Goal: Navigation & Orientation: Find specific page/section

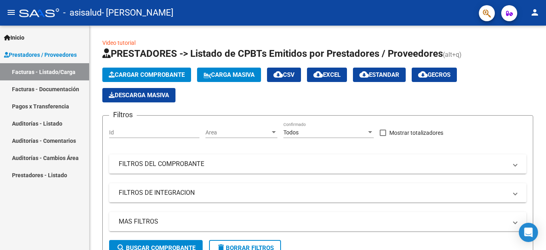
scroll to position [125, 0]
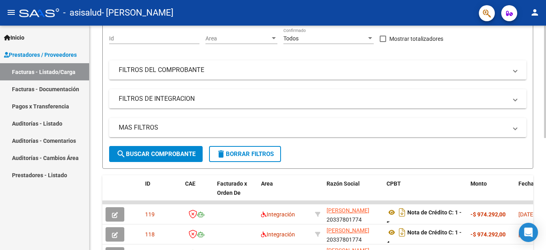
scroll to position [104, 0]
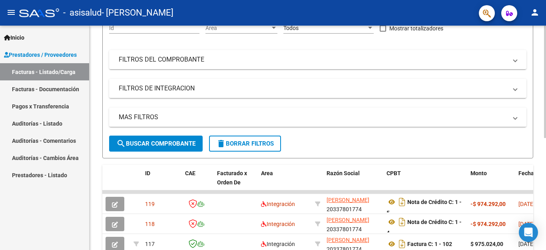
click at [546, 82] on div at bounding box center [545, 82] width 2 height 112
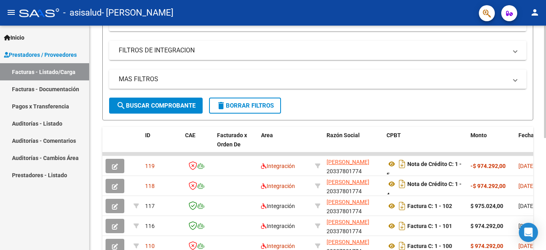
click at [546, 102] on div at bounding box center [545, 82] width 2 height 112
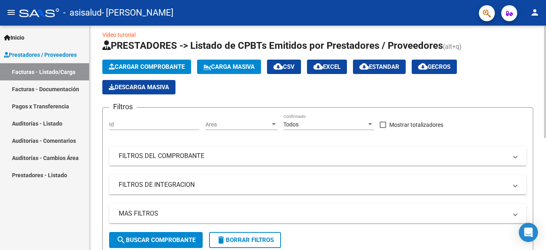
scroll to position [0, 0]
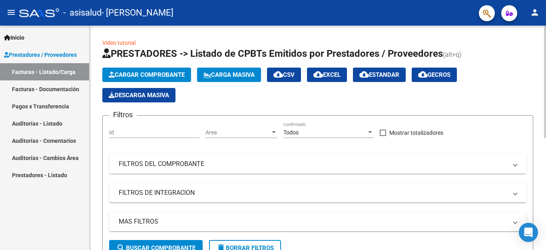
click at [546, 7] on div "menu - asisalud - [PERSON_NAME] person Inicio Instructivos Contacto OS Prestado…" at bounding box center [273, 125] width 546 height 250
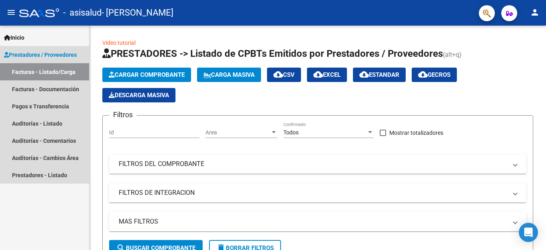
click at [54, 50] on span "Prestadores / Proveedores" at bounding box center [40, 54] width 73 height 9
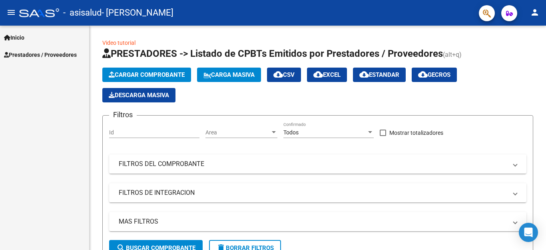
click at [47, 36] on link "Inicio" at bounding box center [44, 37] width 89 height 17
